Goal: Register for event/course

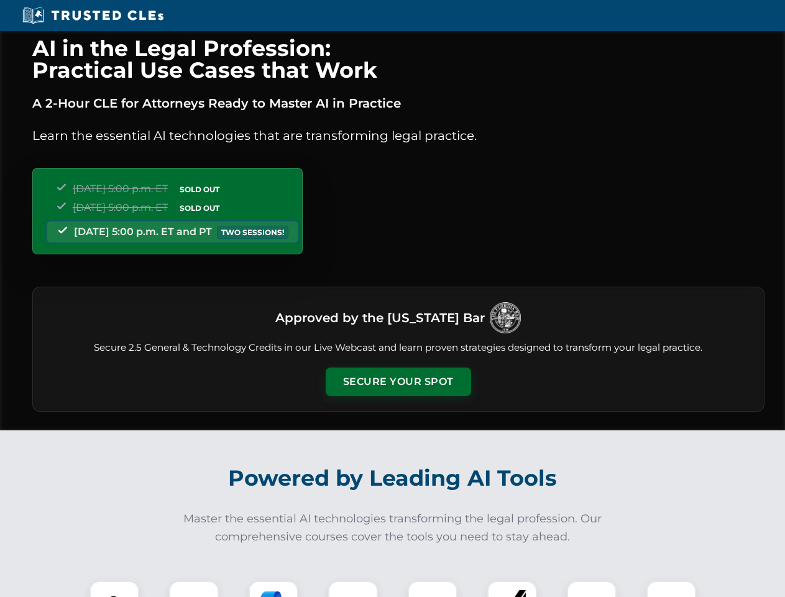
click at [398, 382] on button "Secure Your Spot" at bounding box center [398, 381] width 145 height 29
click at [114, 589] on img at bounding box center [114, 605] width 36 height 36
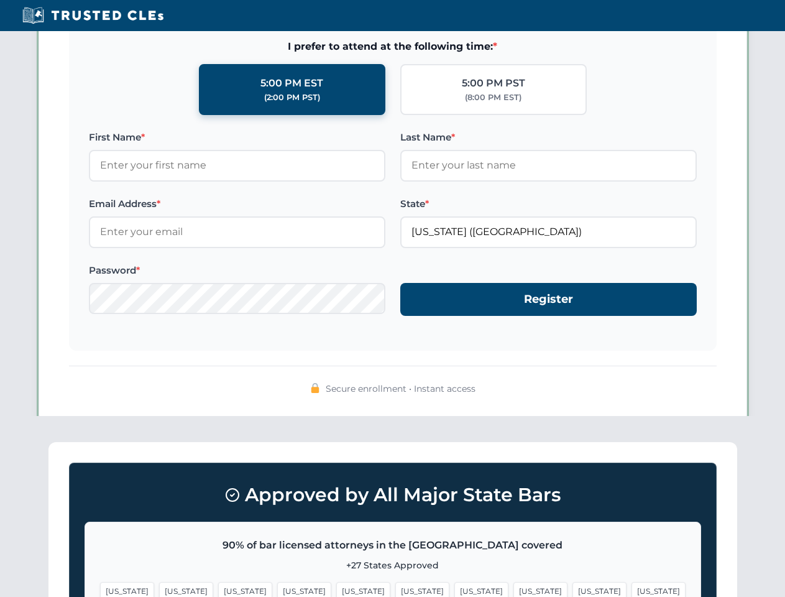
click at [572, 589] on span "[US_STATE]" at bounding box center [599, 591] width 54 height 18
